Goal: Find specific page/section: Find specific page/section

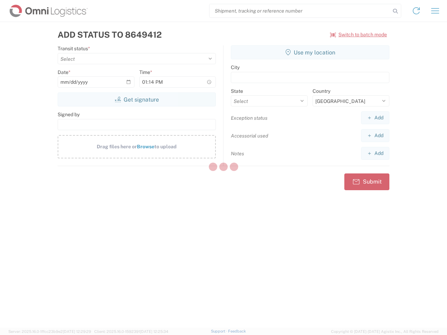
select select "US"
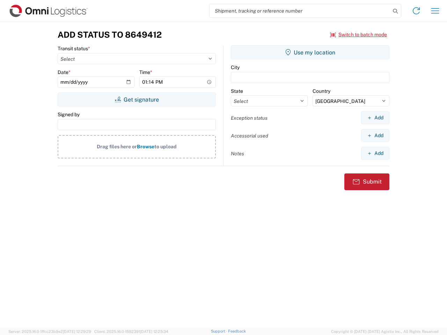
click at [300, 11] on input "search" at bounding box center [300, 10] width 181 height 13
click at [395, 11] on icon at bounding box center [396, 11] width 10 height 10
click at [416, 11] on icon at bounding box center [416, 10] width 11 height 11
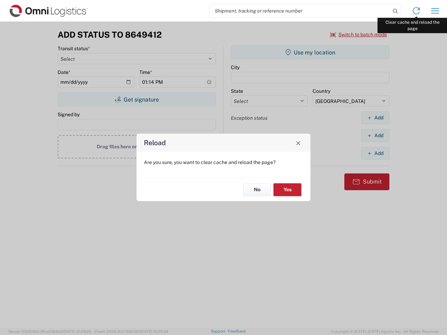
click at [435, 11] on div "Reload Are you sure, you want to clear cache and reload the page? No Yes" at bounding box center [223, 167] width 447 height 335
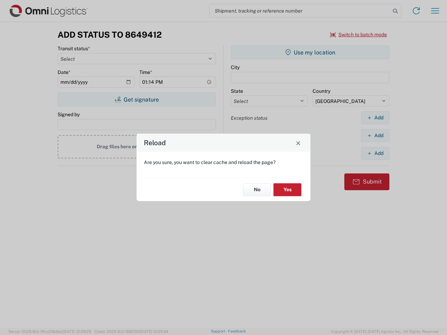
click at [359, 35] on div "Reload Are you sure, you want to clear cache and reload the page? No Yes" at bounding box center [223, 167] width 447 height 335
click at [137, 100] on div "Reload Are you sure, you want to clear cache and reload the page? No Yes" at bounding box center [223, 167] width 447 height 335
click at [310, 52] on div "Reload Are you sure, you want to clear cache and reload the page? No Yes" at bounding box center [223, 167] width 447 height 335
click at [375, 118] on div "Reload Are you sure, you want to clear cache and reload the page? No Yes" at bounding box center [223, 167] width 447 height 335
click at [375, 136] on div "Reload Are you sure, you want to clear cache and reload the page? No Yes" at bounding box center [223, 167] width 447 height 335
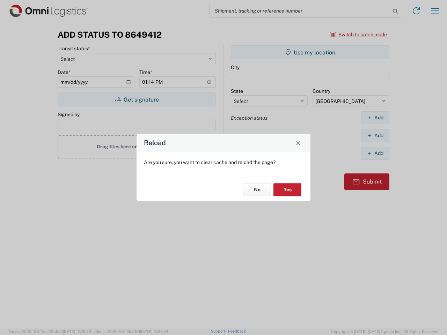
click at [375, 153] on div "Reload Are you sure, you want to clear cache and reload the page? No Yes" at bounding box center [223, 167] width 447 height 335
